Goal: Task Accomplishment & Management: Manage account settings

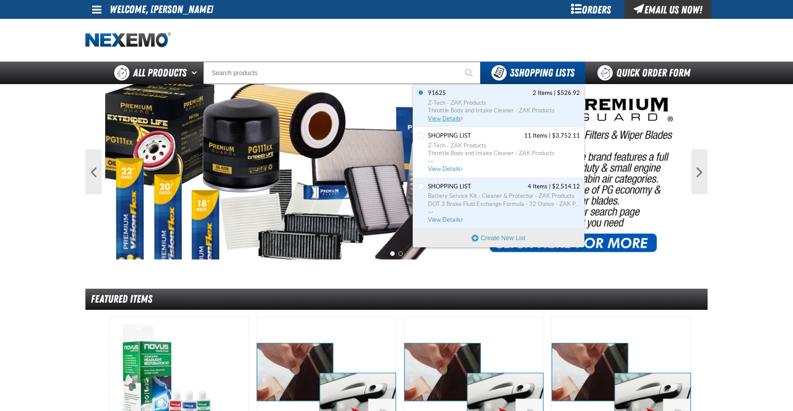
click at [508, 102] on span "Z-Tech - ZAK Products" at bounding box center [504, 103] width 152 height 8
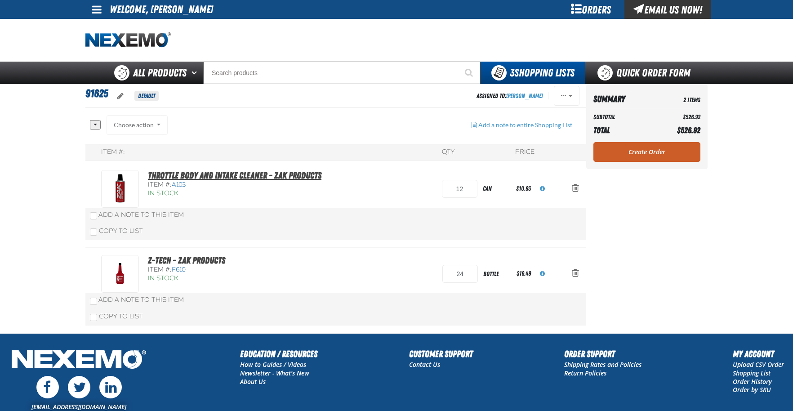
click at [285, 171] on link "Throttle Body and Intake Cleaner - ZAK Products" at bounding box center [235, 175] width 174 height 11
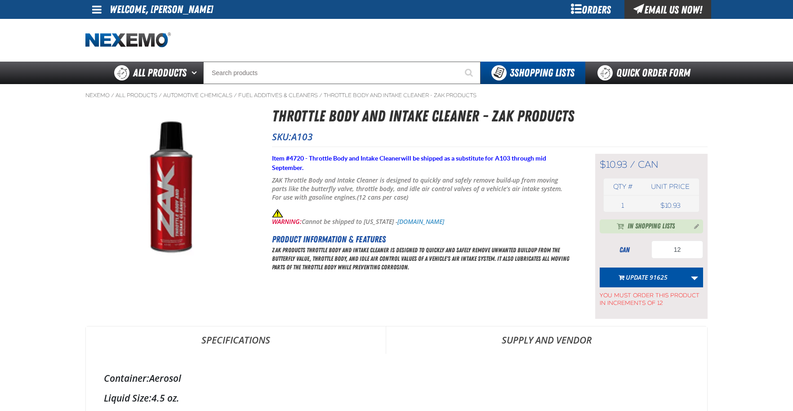
drag, startPoint x: 271, startPoint y: 156, endPoint x: 436, endPoint y: 170, distance: 165.6
click at [436, 104] on div "Throttle Body and Intake Cleaner - ZAK Products SKU: A103" at bounding box center [396, 104] width 622 height 0
copy div "Short Description: Item # 4720 - Throttle Body and Intake Cleaner will be shipp…"
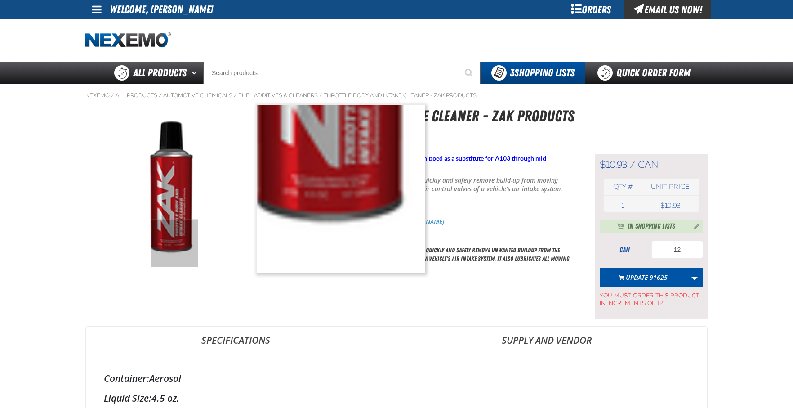
click at [174, 243] on img at bounding box center [171, 189] width 170 height 170
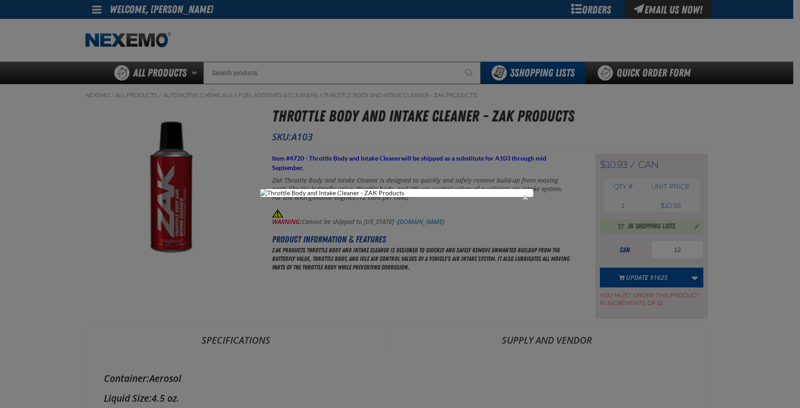
drag, startPoint x: 416, startPoint y: 209, endPoint x: 411, endPoint y: 208, distance: 5.1
click at [414, 197] on img at bounding box center [396, 193] width 273 height 9
click at [396, 197] on img at bounding box center [396, 193] width 273 height 9
click at [525, 191] on button "Close the Dialog" at bounding box center [525, 196] width 11 height 11
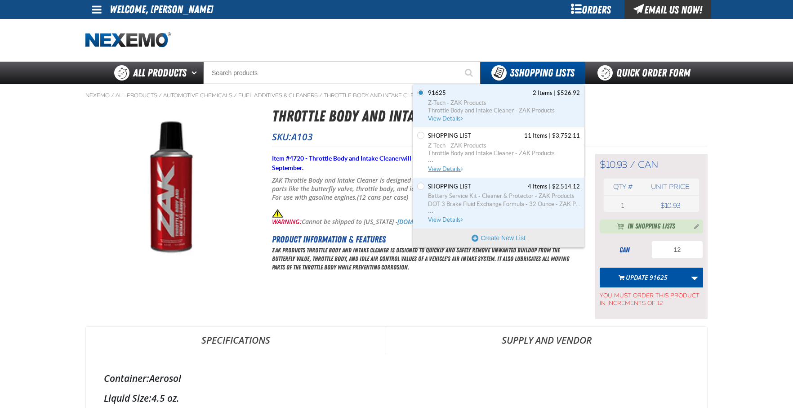
click at [476, 148] on span "Z-Tech - ZAK Products" at bounding box center [504, 146] width 152 height 8
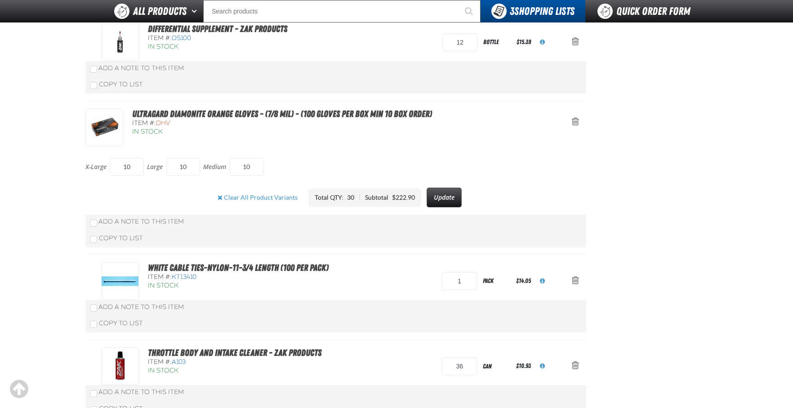
scroll to position [494, 0]
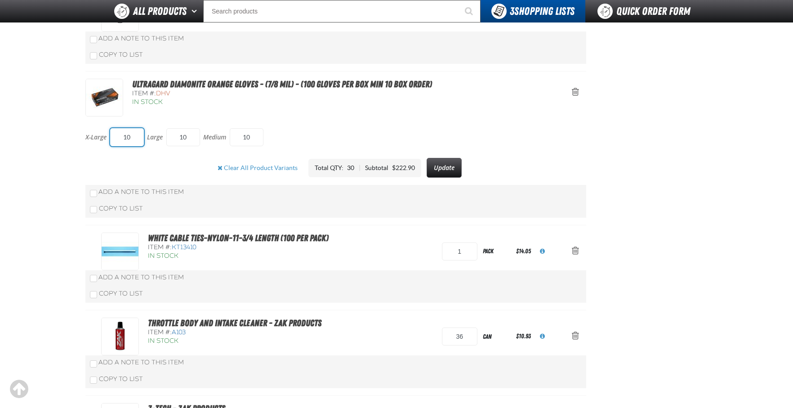
drag, startPoint x: 132, startPoint y: 138, endPoint x: 109, endPoint y: 134, distance: 23.4
click at [109, 134] on div "10" at bounding box center [127, 137] width 40 height 18
drag, startPoint x: 254, startPoint y: 134, endPoint x: 238, endPoint y: 131, distance: 16.5
click at [238, 131] on input "text" at bounding box center [247, 137] width 34 height 18
click at [288, 127] on div "X-Large Large Medium" at bounding box center [335, 137] width 501 height 27
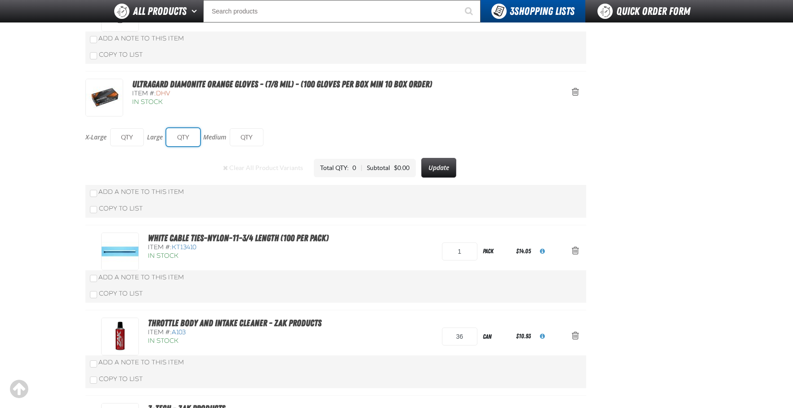
click at [178, 137] on input "text" at bounding box center [183, 137] width 34 height 18
type input "10"
click at [425, 158] on button "Update" at bounding box center [442, 168] width 35 height 20
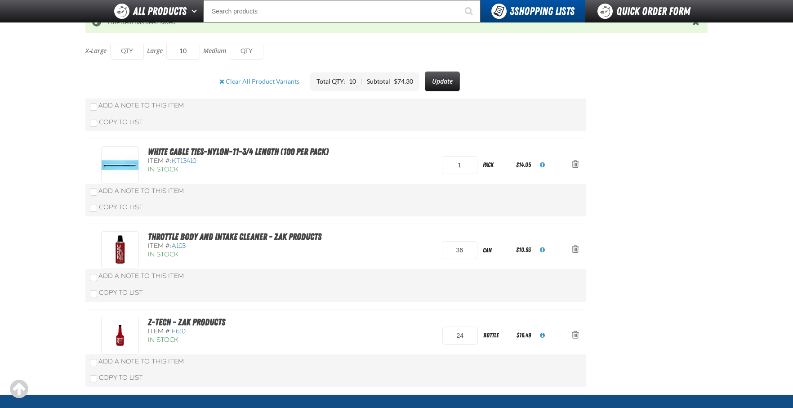
scroll to position [628, 0]
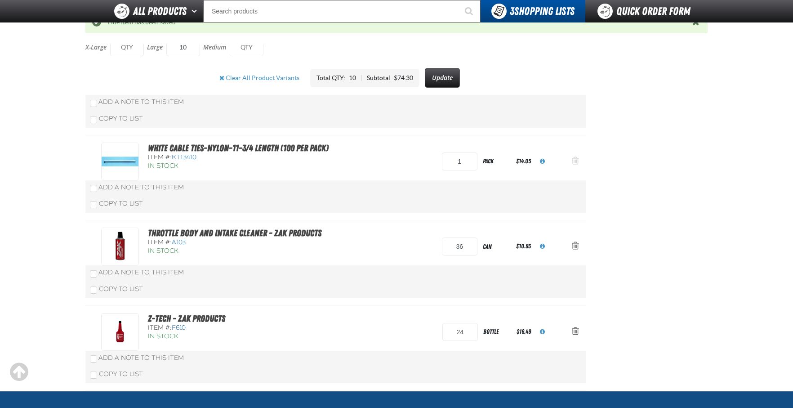
click at [578, 157] on span "Action Remove White Cable Ties-Nylon-11-3/4 Length (100 per pack) from Shopping…" at bounding box center [575, 160] width 7 height 9
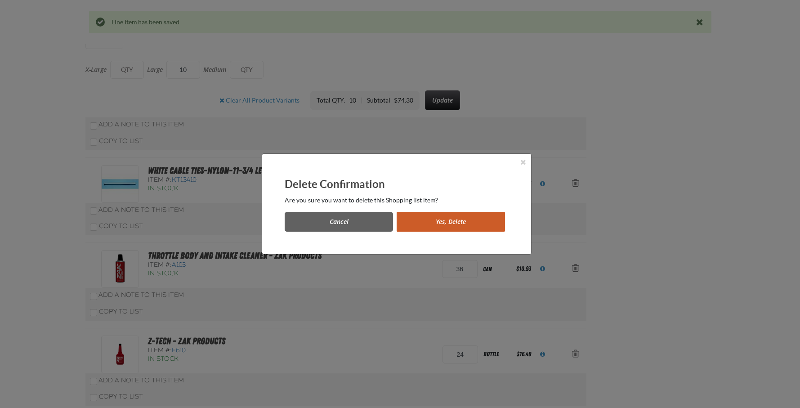
click at [433, 222] on button "Yes, Delete" at bounding box center [450, 222] width 108 height 20
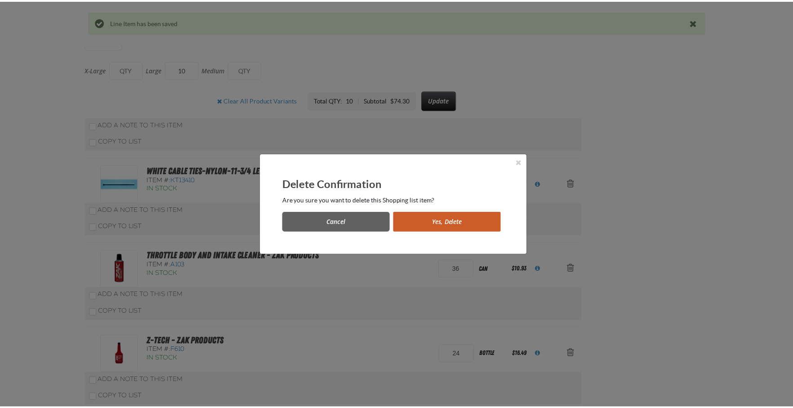
scroll to position [628, 0]
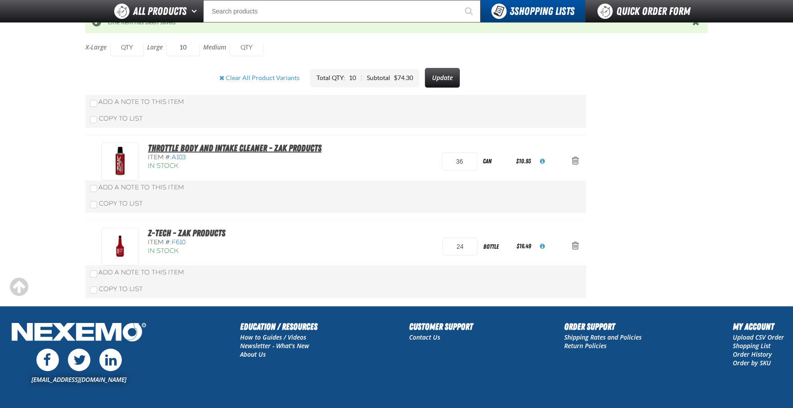
click at [231, 146] on link "Throttle Body and Intake Cleaner - ZAK Products" at bounding box center [235, 147] width 174 height 11
